Goal: Information Seeking & Learning: Learn about a topic

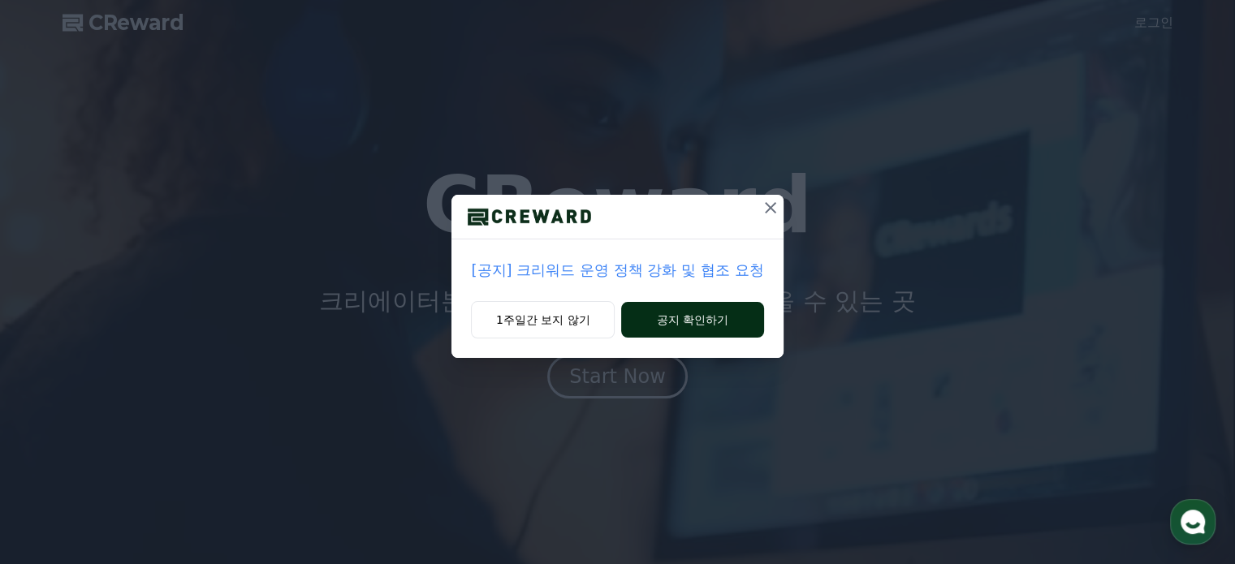
click at [654, 312] on button "공지 확인하기" at bounding box center [692, 320] width 142 height 36
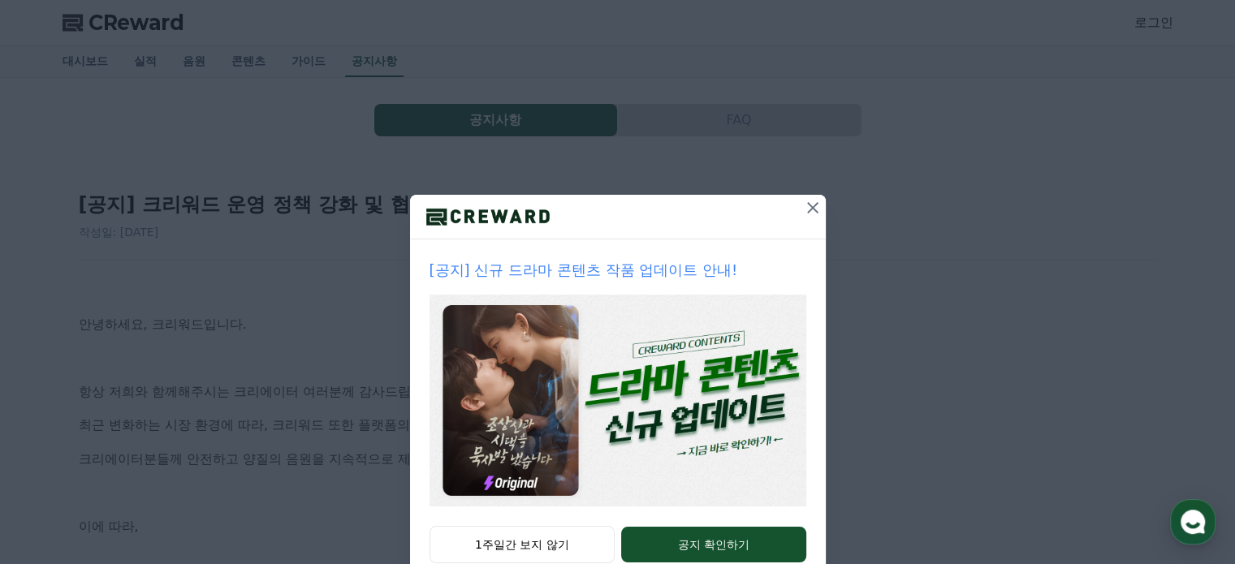
click at [803, 208] on icon at bounding box center [812, 207] width 19 height 19
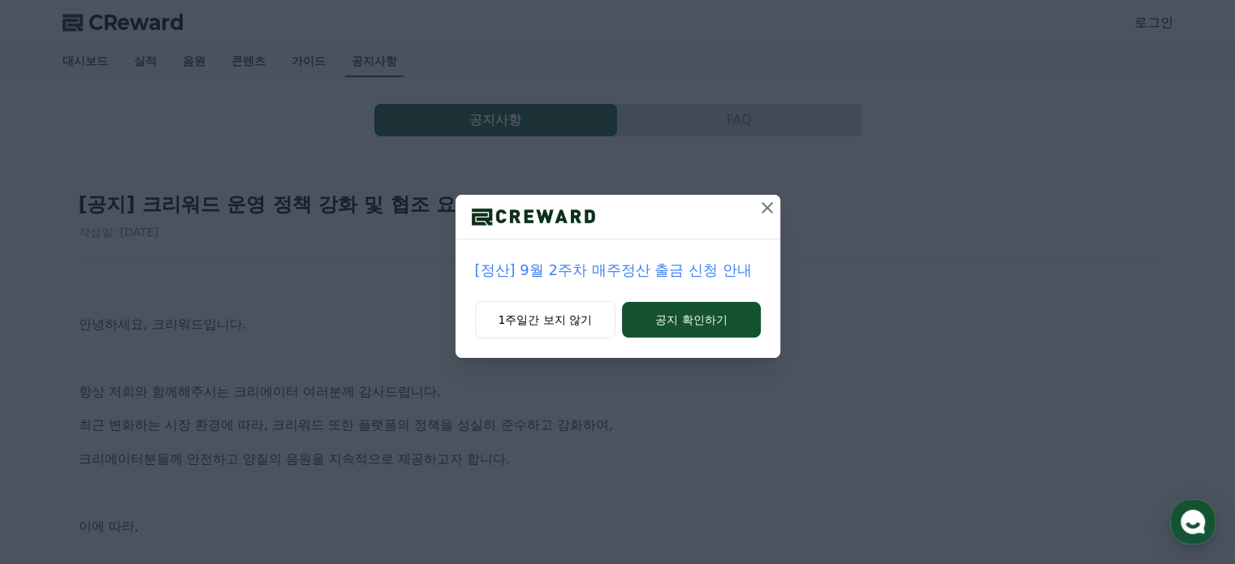
click at [770, 210] on icon at bounding box center [767, 207] width 11 height 11
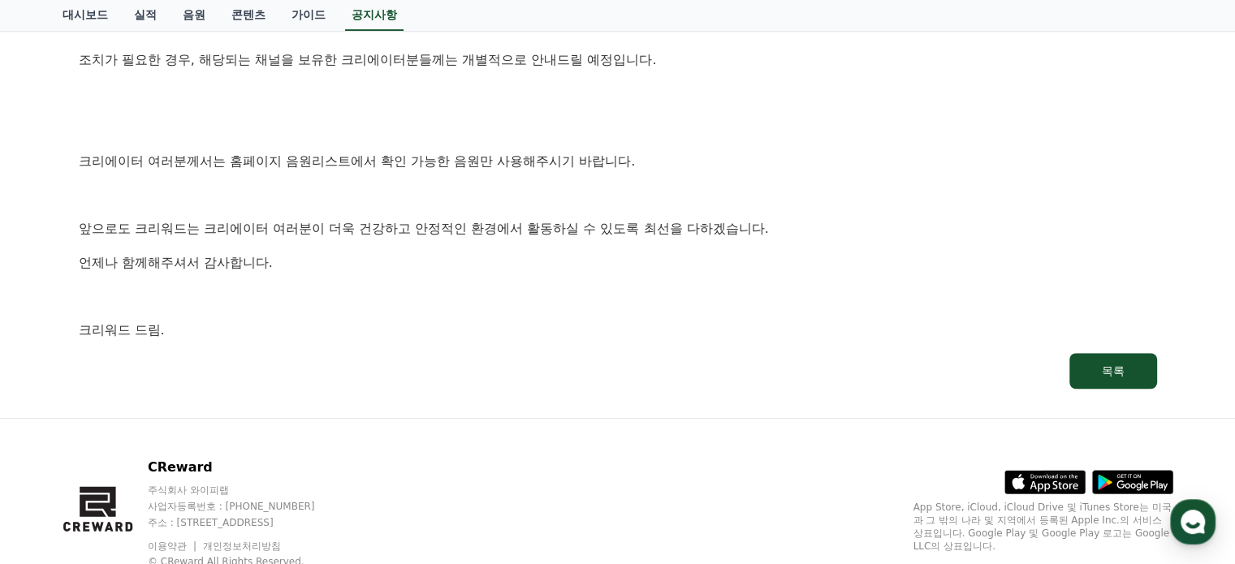
scroll to position [1029, 0]
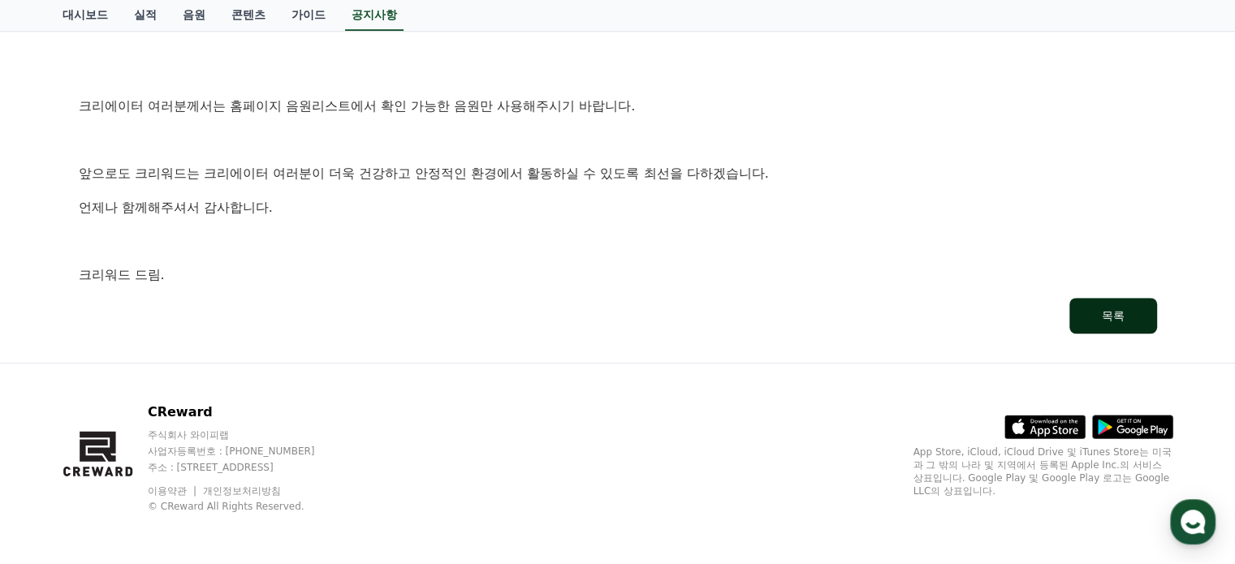
click at [1086, 321] on button "목록" at bounding box center [1113, 316] width 88 height 36
